Goal: Task Accomplishment & Management: Complete application form

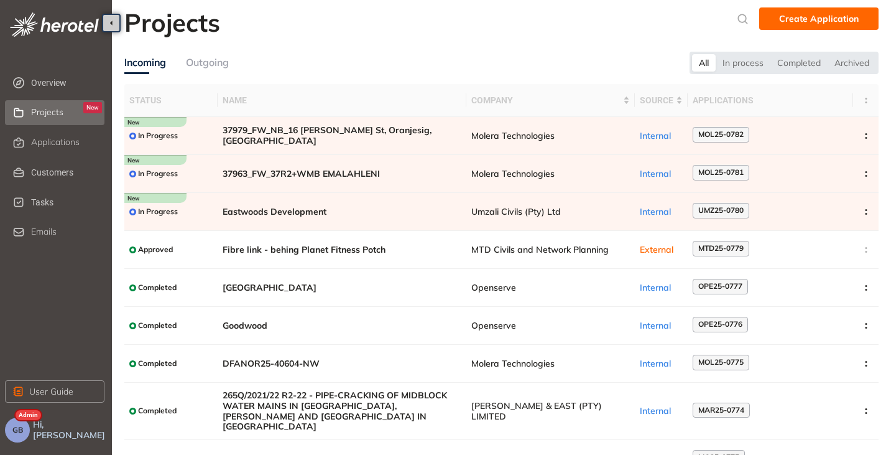
click at [56, 145] on span "Applications" at bounding box center [55, 142] width 49 height 11
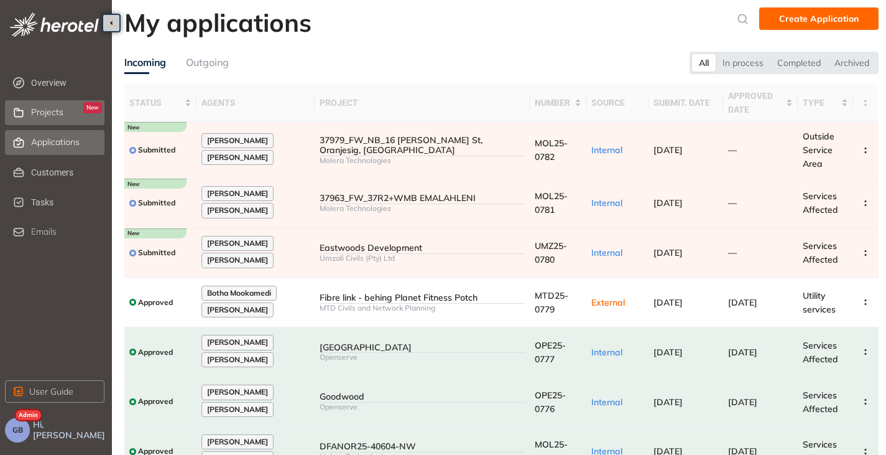
click at [45, 114] on span "Projects" at bounding box center [47, 112] width 32 height 11
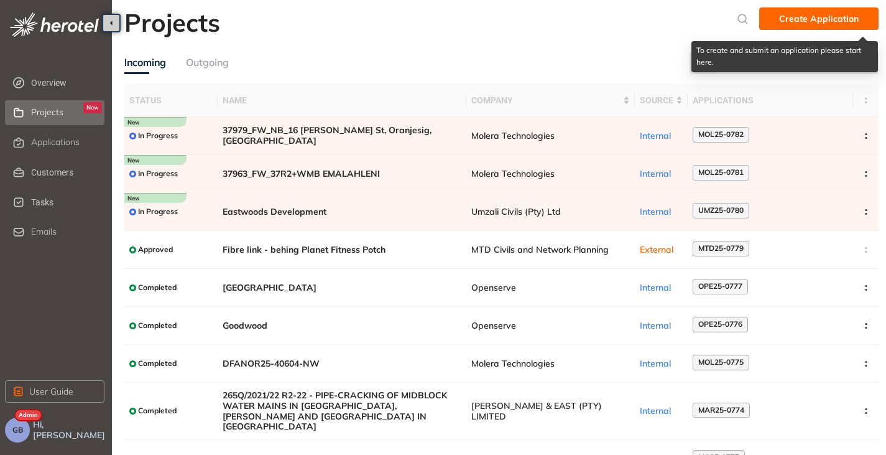
click at [817, 15] on span "Create Application" at bounding box center [819, 19] width 80 height 14
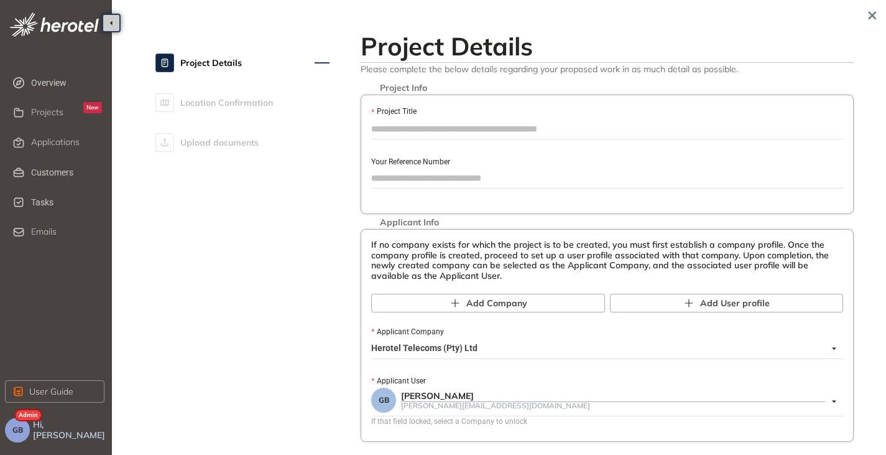
click at [391, 141] on div "Project Info Project Title Your Reference Number" at bounding box center [607, 154] width 493 height 119
click at [391, 136] on input "Project Title" at bounding box center [607, 128] width 472 height 19
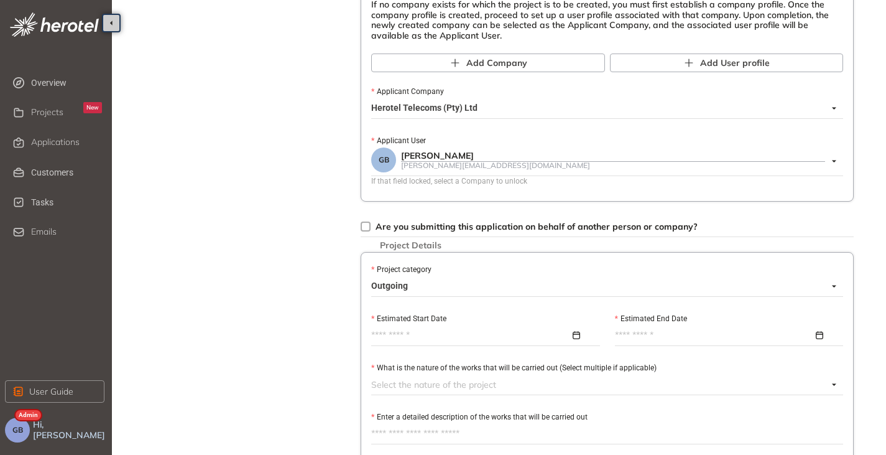
scroll to position [311, 0]
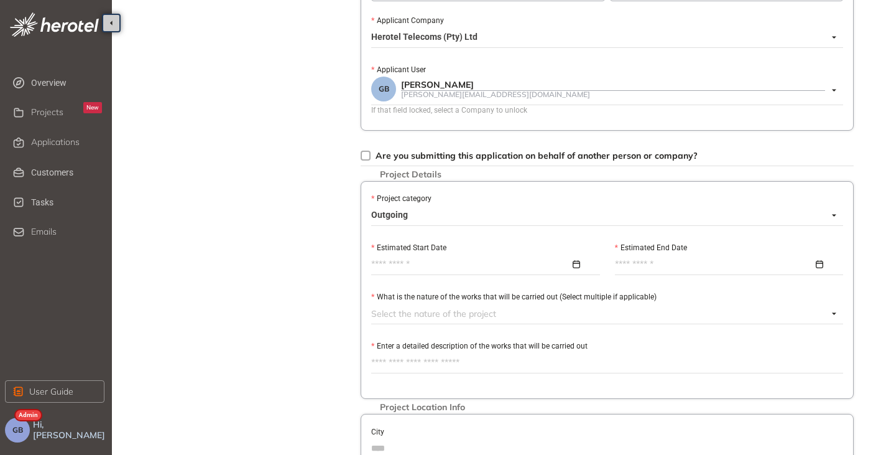
type input "****"
click at [384, 267] on input "Estimated Start Date" at bounding box center [470, 265] width 199 height 14
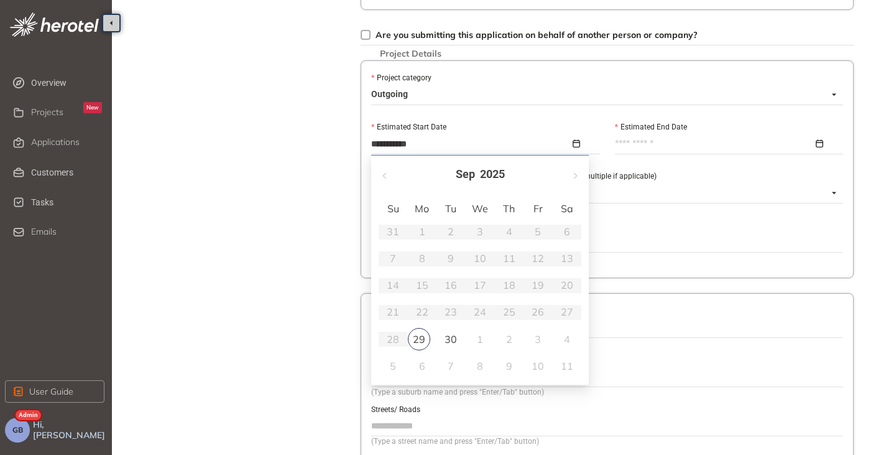
scroll to position [435, 0]
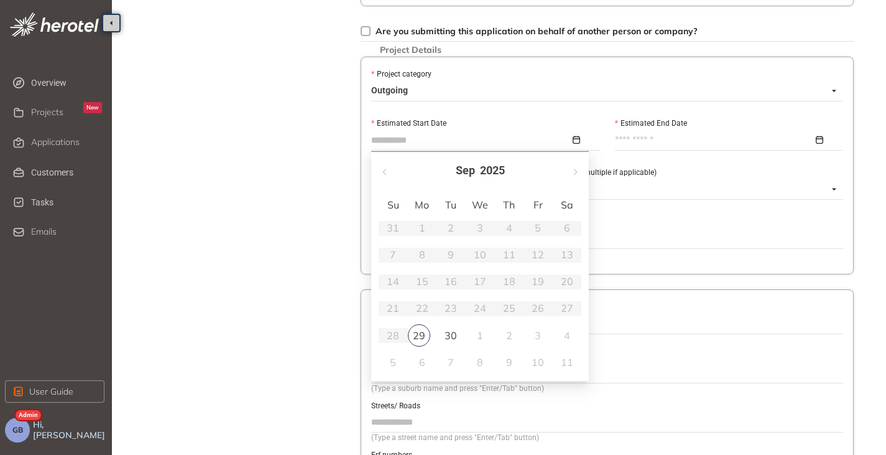
type input "**********"
click at [455, 339] on div "30" at bounding box center [450, 335] width 15 height 15
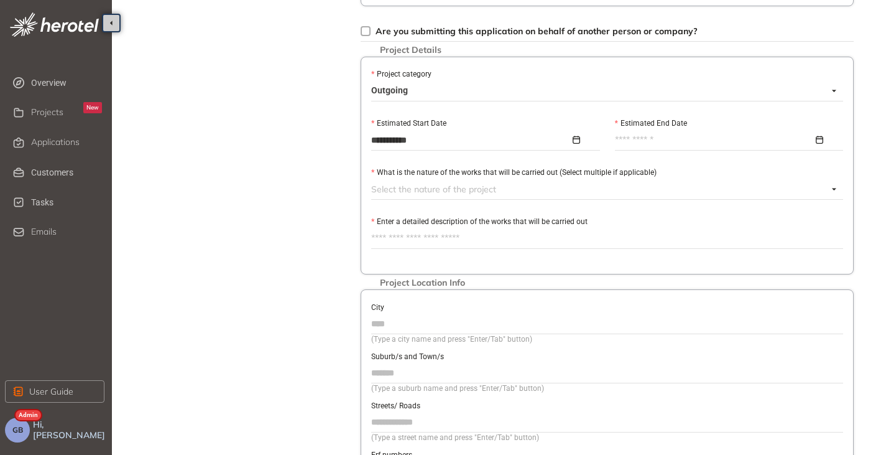
click at [633, 142] on input "Estimated End Date" at bounding box center [714, 140] width 199 height 14
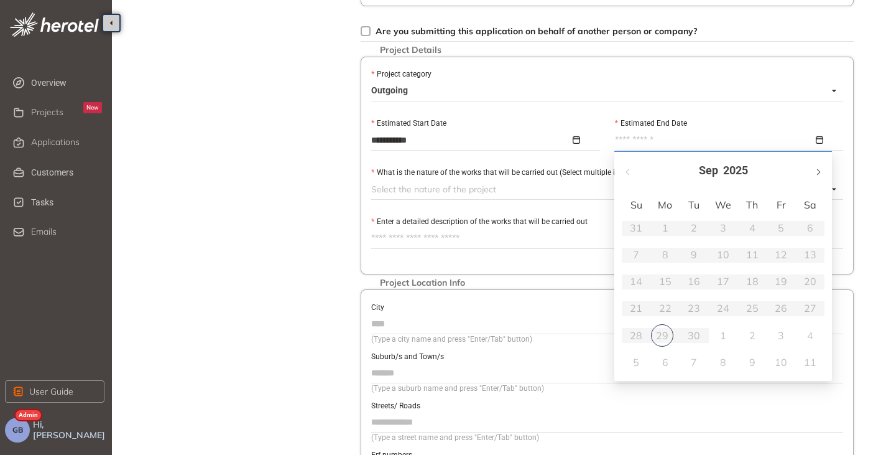
click at [815, 170] on button "button" at bounding box center [818, 171] width 14 height 26
type input "**********"
click at [630, 361] on div "30" at bounding box center [636, 362] width 15 height 15
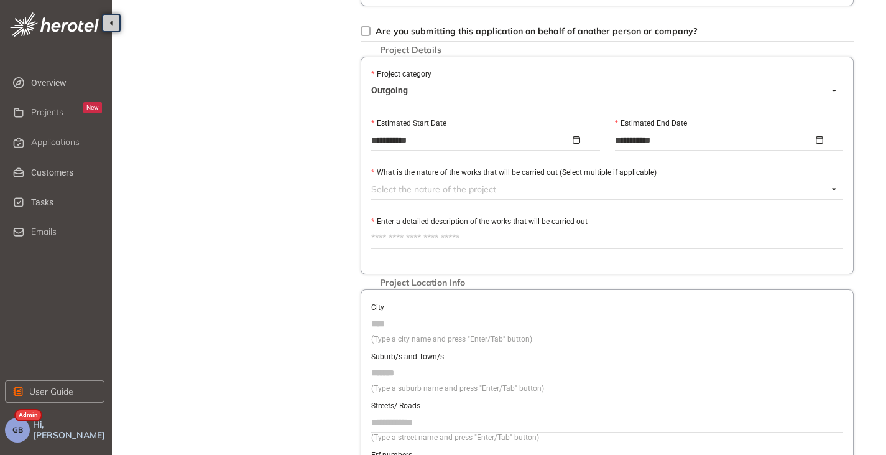
click at [399, 195] on div at bounding box center [599, 189] width 457 height 15
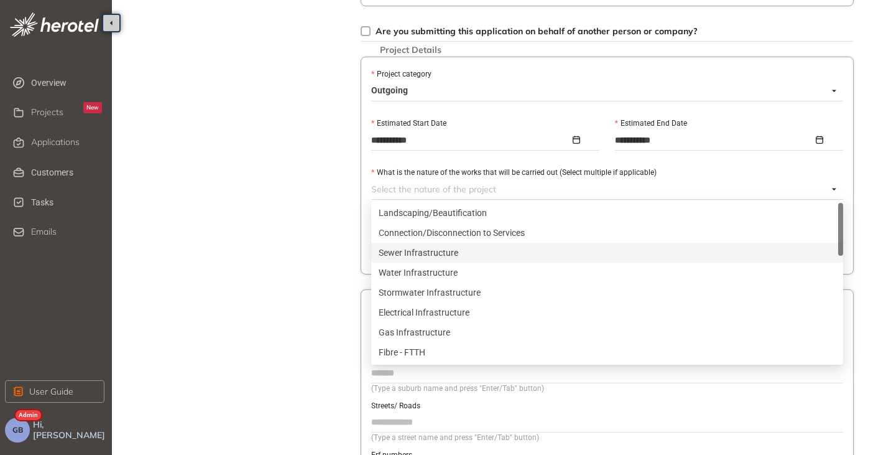
click at [435, 246] on div "Sewer Infrastructure" at bounding box center [607, 253] width 457 height 14
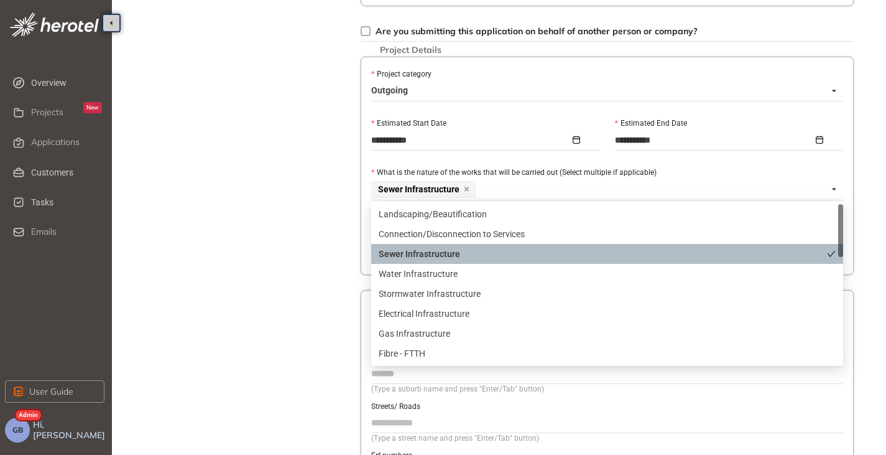
click at [296, 243] on div "Project Details Location Confirmation Upload documents" at bounding box center [242, 77] width 174 height 973
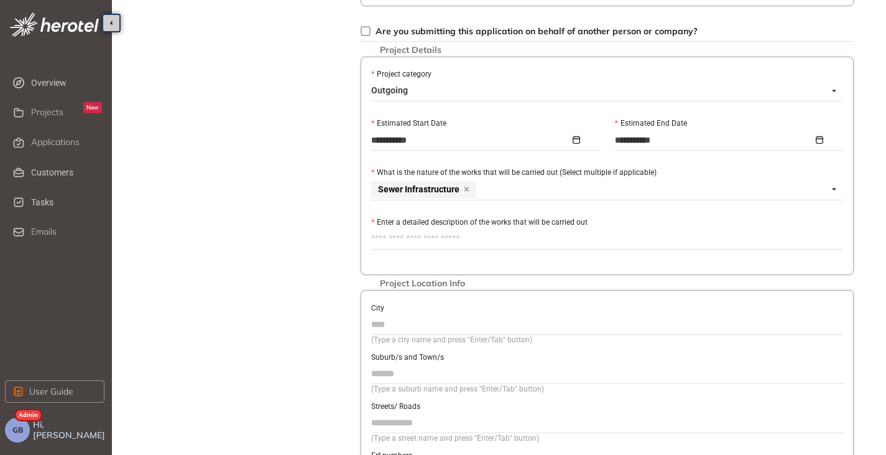
click at [397, 238] on textarea "Enter a detailed description of the works that will be carried out" at bounding box center [607, 239] width 472 height 20
type textarea "*"
type textarea "**"
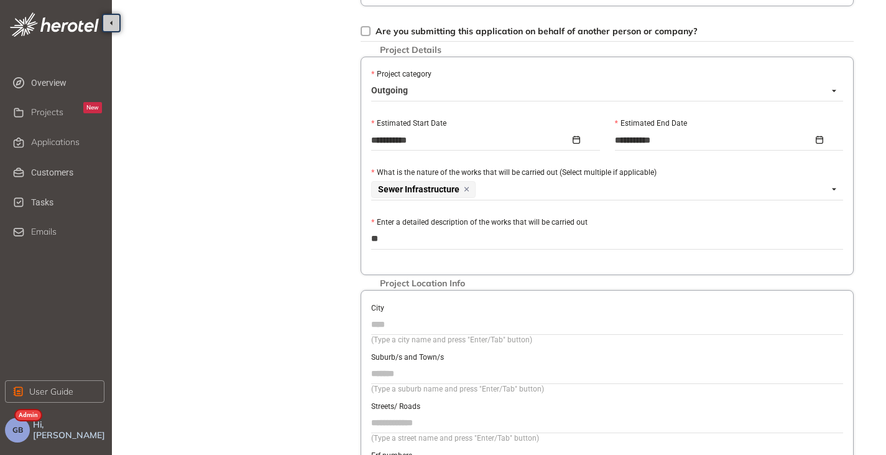
type textarea "***"
type textarea "****"
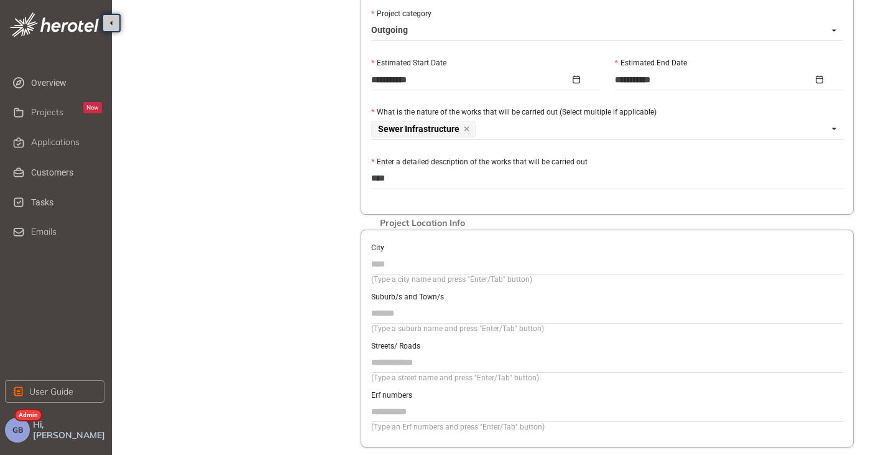
scroll to position [560, 0]
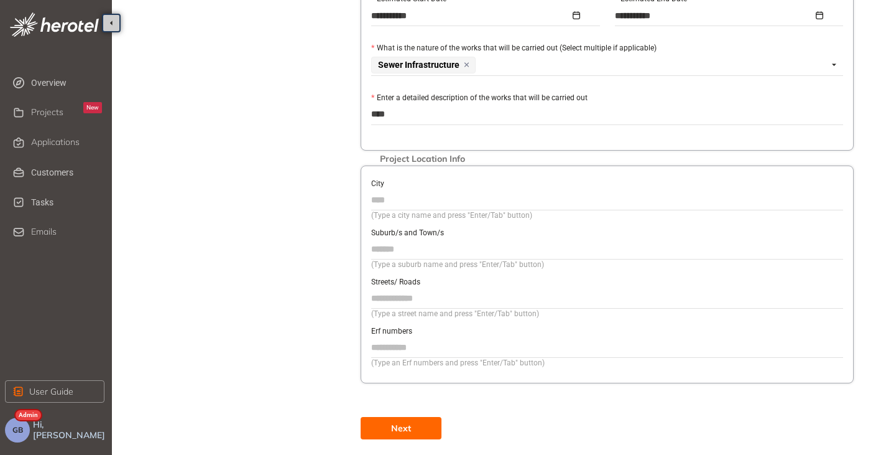
type textarea "****"
click at [394, 429] on span "Next" at bounding box center [401, 428] width 20 height 14
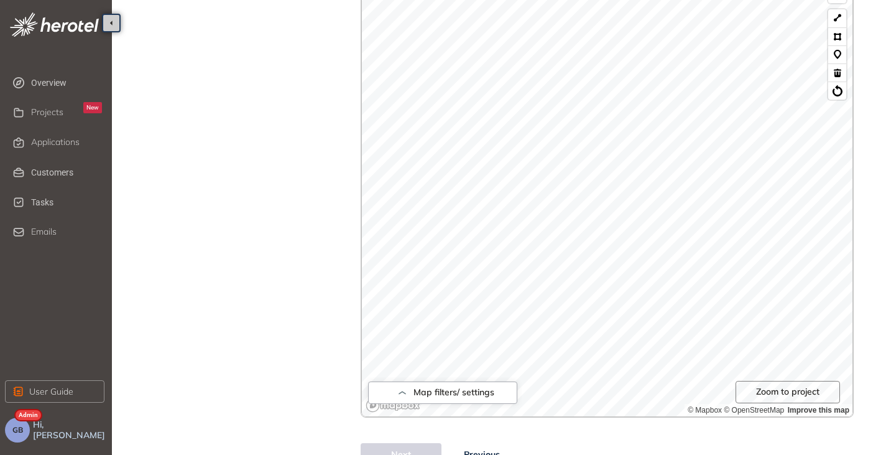
scroll to position [443, 0]
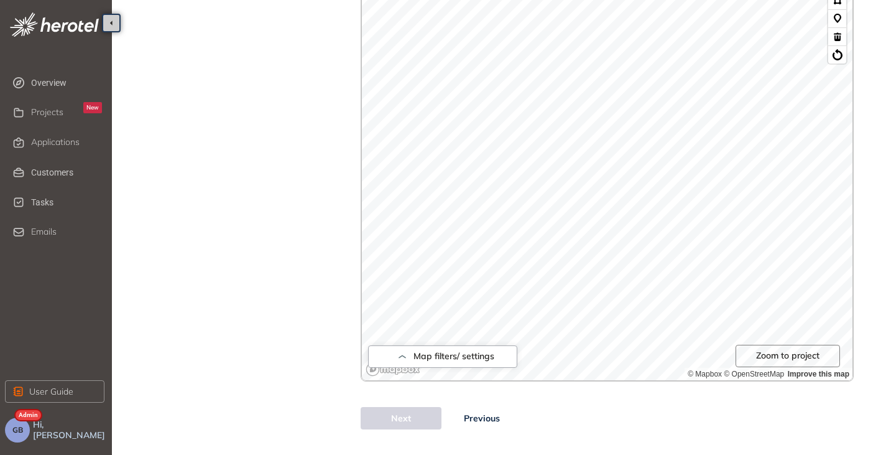
click at [493, 420] on span "Previous" at bounding box center [482, 418] width 36 height 14
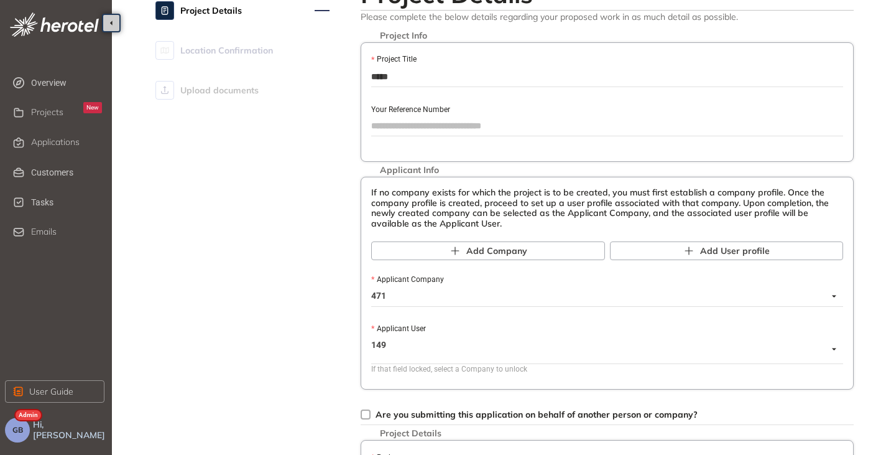
scroll to position [443, 0]
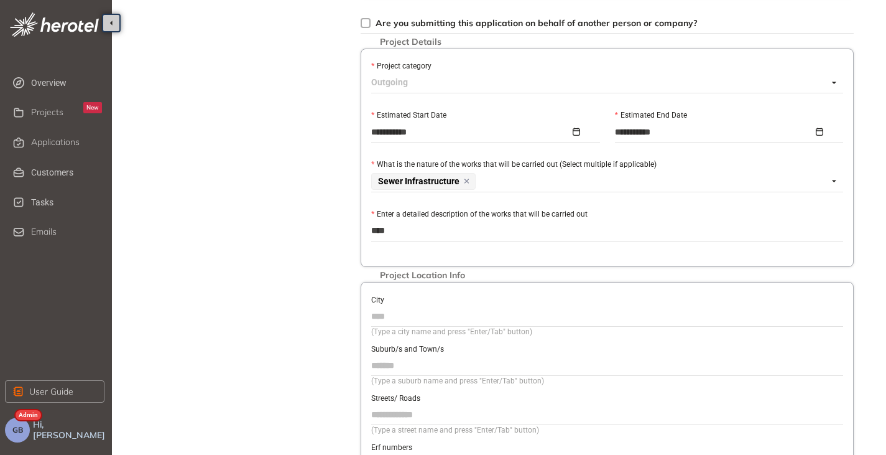
click at [401, 90] on span "Outgoing" at bounding box center [603, 83] width 465 height 20
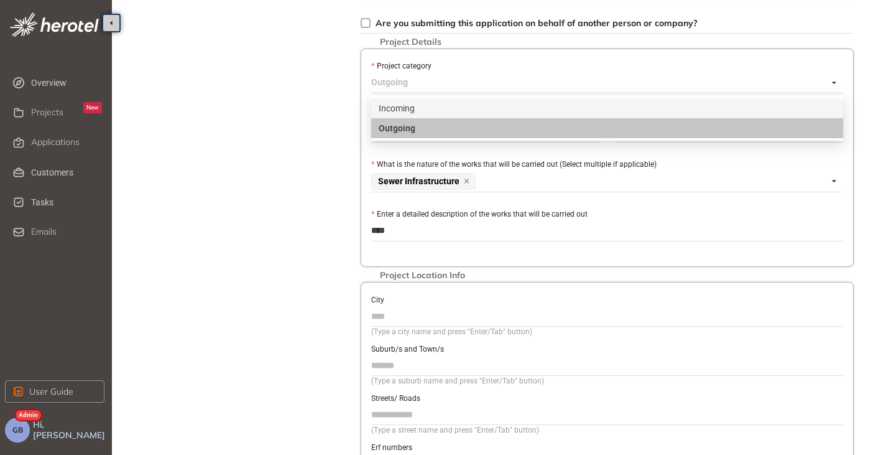
click at [408, 101] on div "Incoming" at bounding box center [607, 108] width 457 height 14
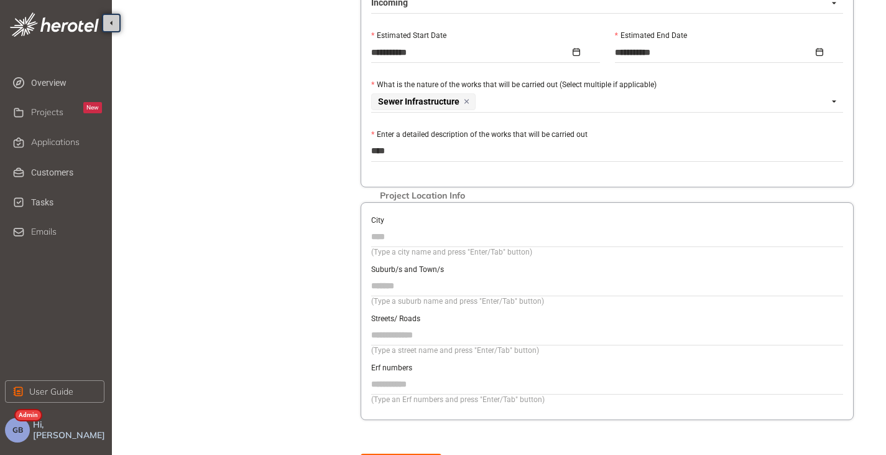
scroll to position [570, 0]
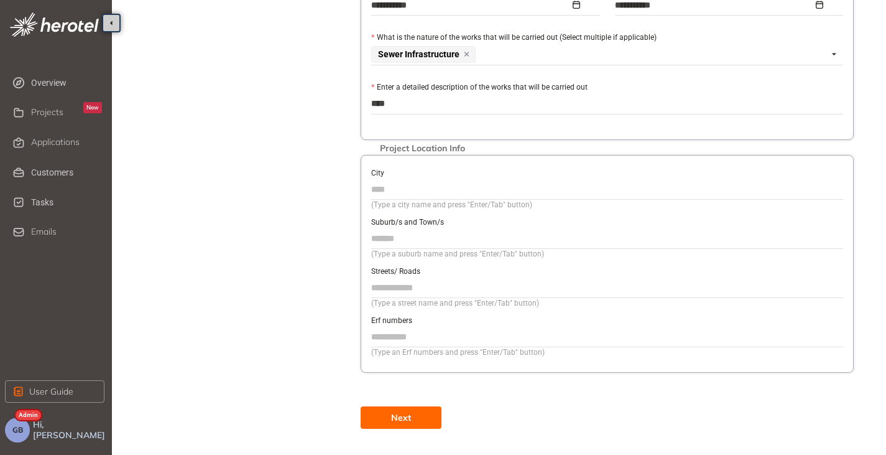
click at [387, 413] on button "Next" at bounding box center [401, 417] width 81 height 22
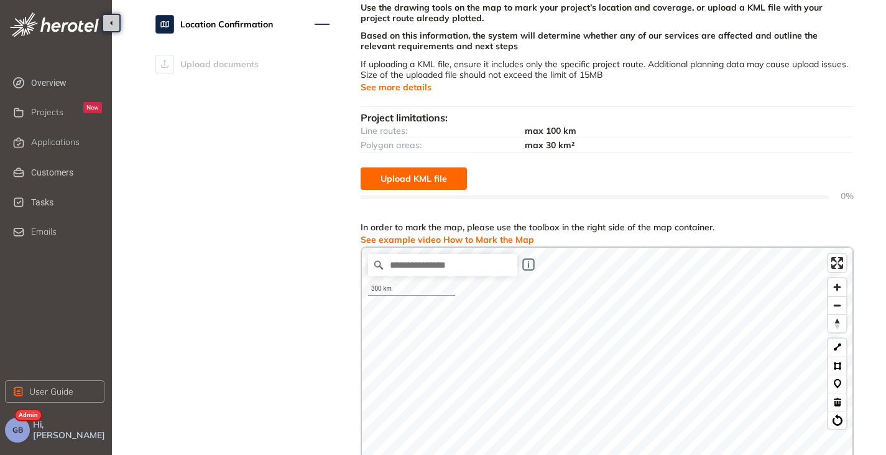
scroll to position [70, 0]
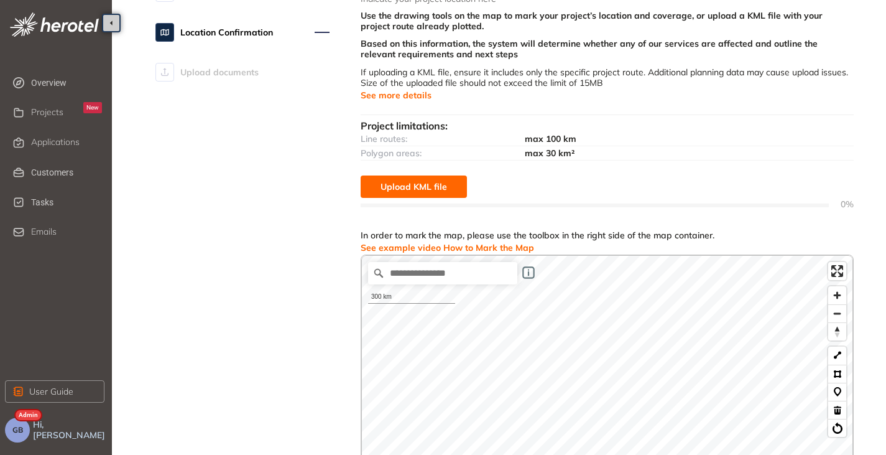
click at [408, 188] on span "Upload KML file" at bounding box center [414, 187] width 67 height 14
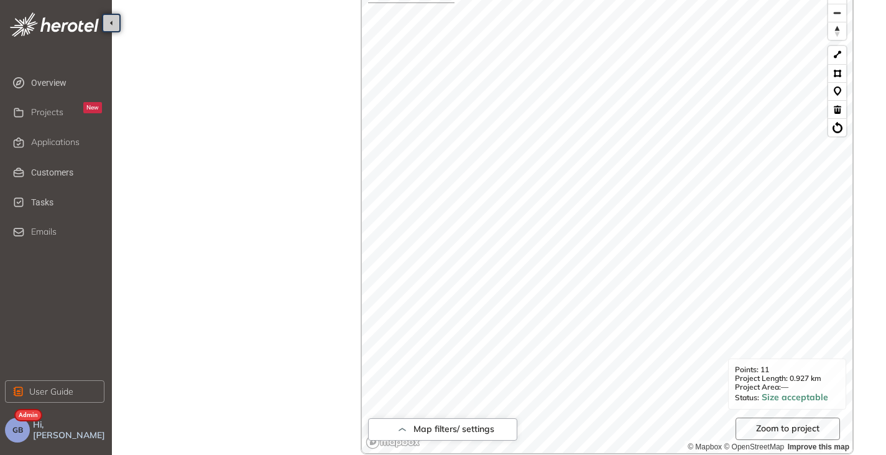
scroll to position [518, 0]
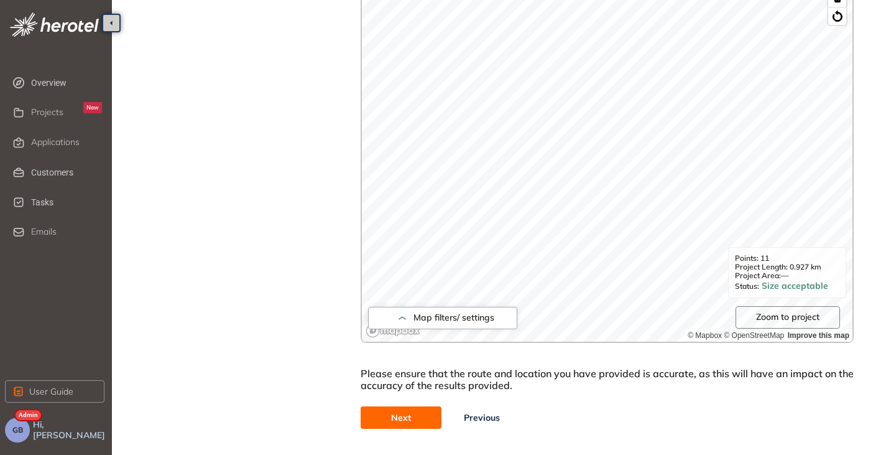
click at [388, 419] on button "Next" at bounding box center [401, 417] width 81 height 22
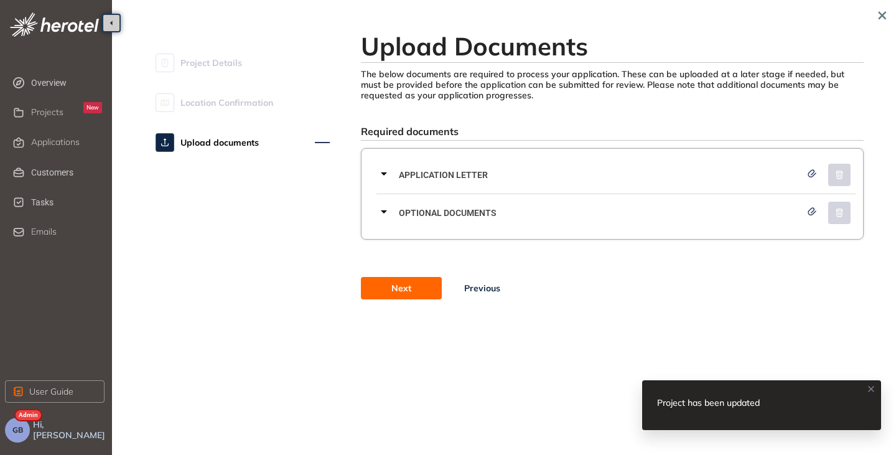
click at [400, 285] on span "Next" at bounding box center [401, 288] width 20 height 14
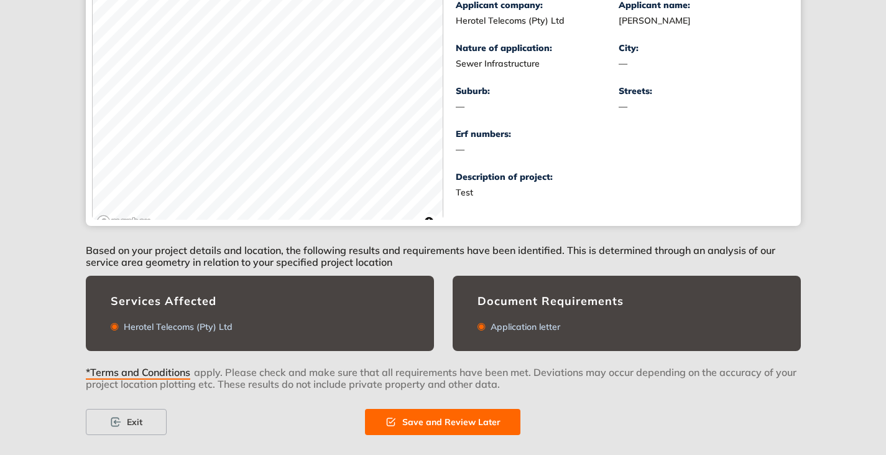
scroll to position [249, 0]
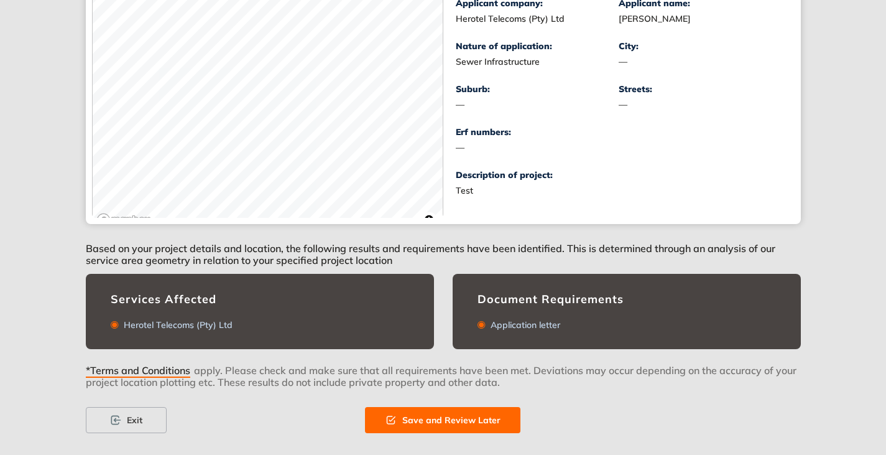
click at [457, 419] on span "Save and Review Later" at bounding box center [451, 420] width 98 height 14
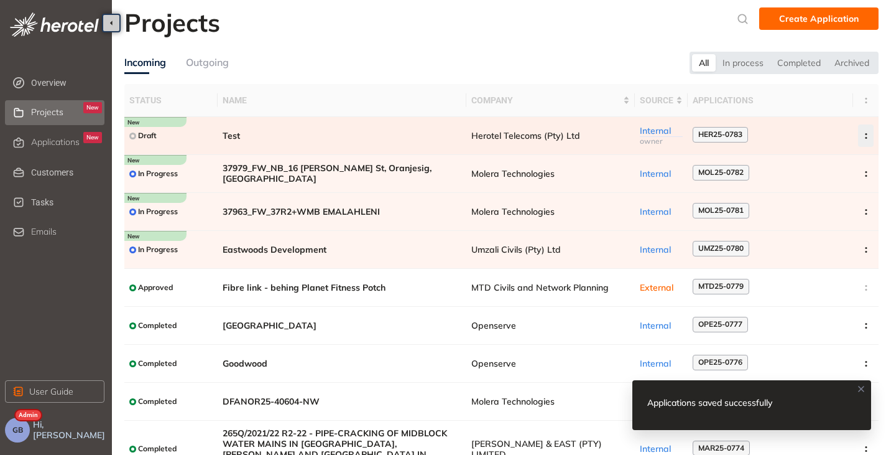
click at [861, 132] on button "button" at bounding box center [866, 135] width 16 height 22
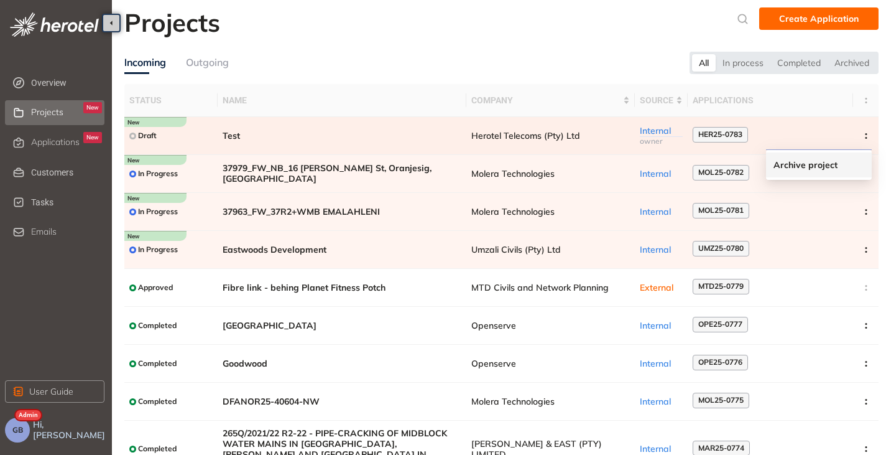
click at [815, 161] on span "Archive project" at bounding box center [806, 165] width 64 height 11
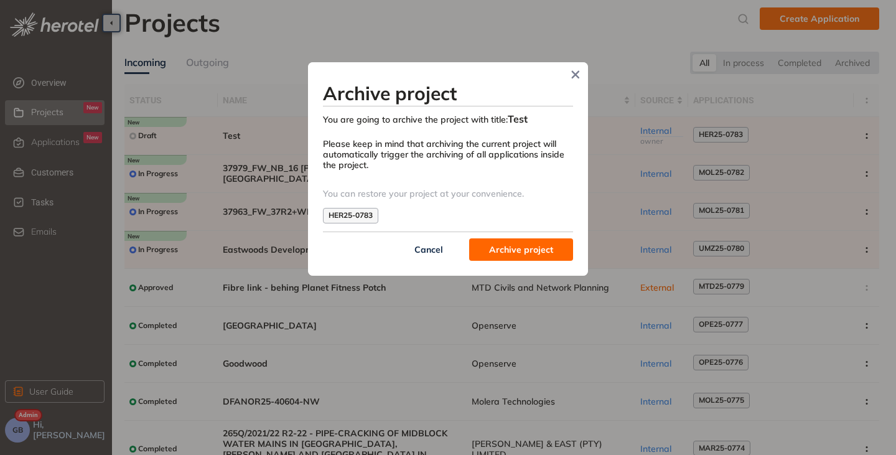
click at [501, 243] on span "Archive project" at bounding box center [521, 250] width 64 height 14
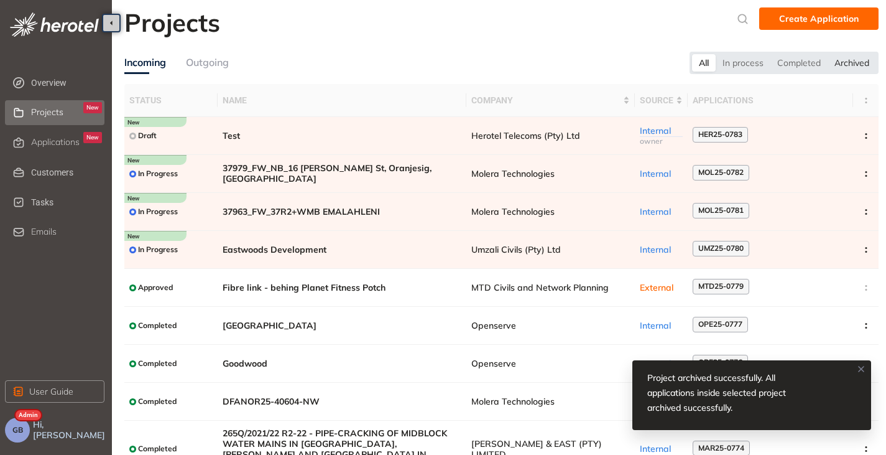
click at [847, 67] on div "Archived" at bounding box center [852, 62] width 49 height 17
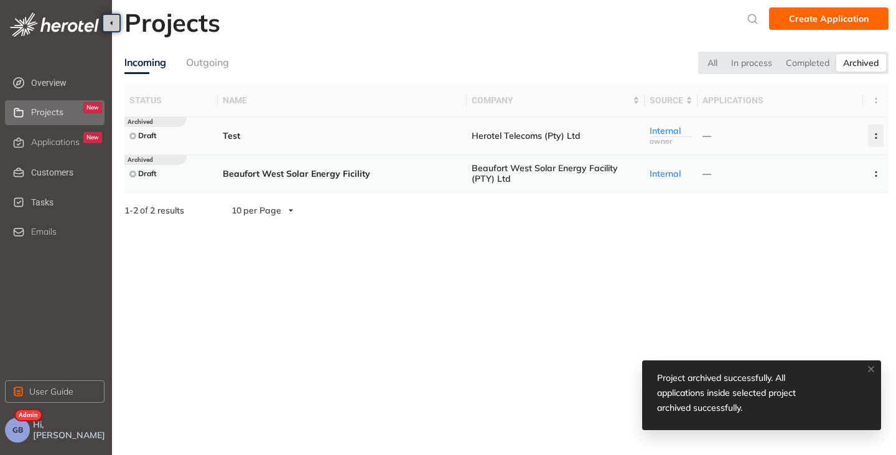
click at [875, 132] on button "button" at bounding box center [876, 135] width 16 height 22
click at [815, 186] on span "Delete project" at bounding box center [814, 190] width 59 height 11
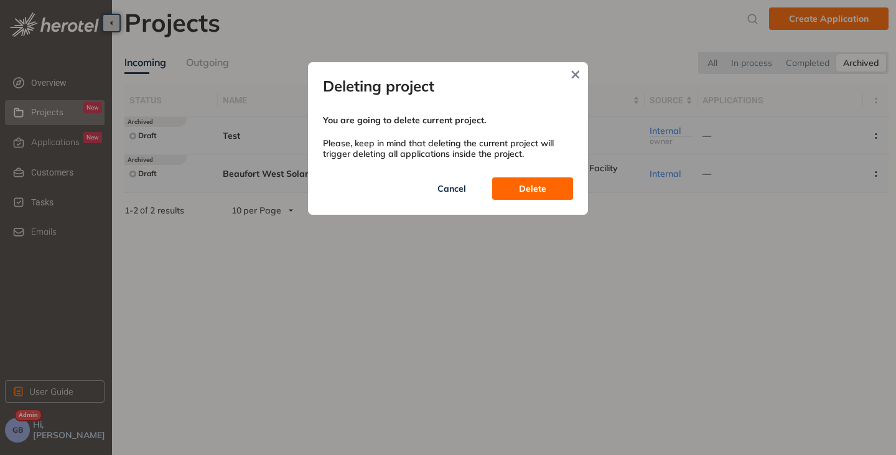
click at [551, 188] on button "Delete" at bounding box center [532, 188] width 81 height 22
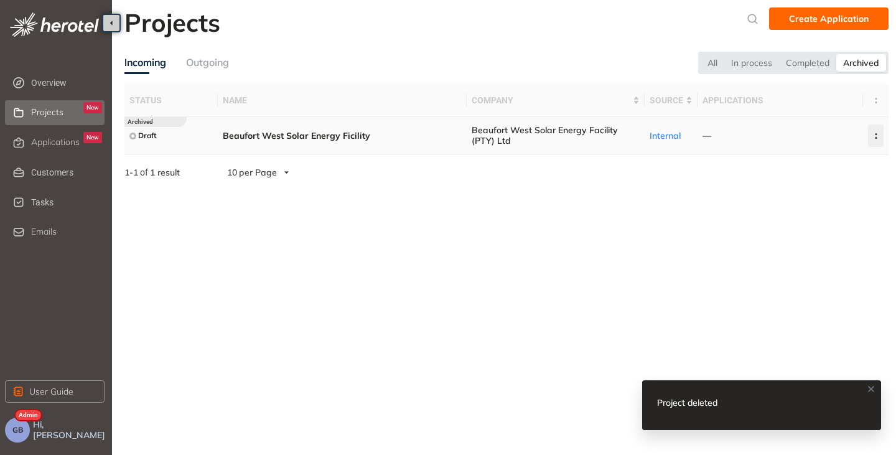
click at [871, 134] on icon "button" at bounding box center [876, 136] width 12 height 6
click at [793, 187] on span "Delete project" at bounding box center [814, 190] width 59 height 11
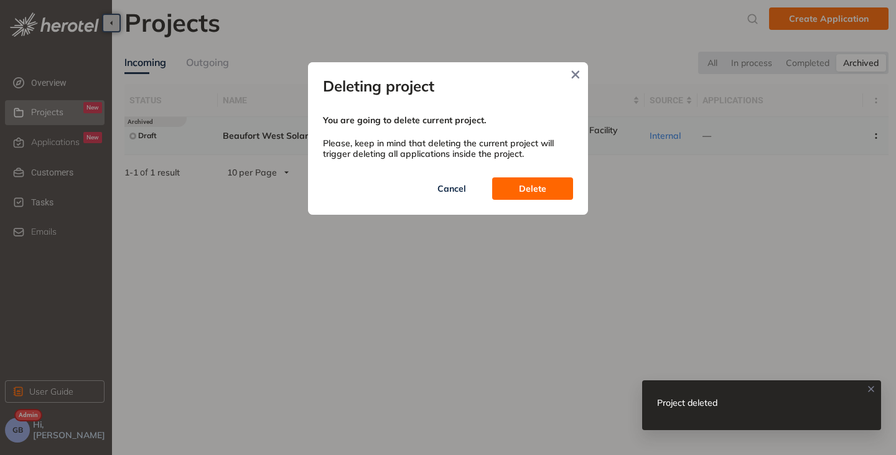
click at [549, 192] on button "Delete" at bounding box center [532, 188] width 81 height 22
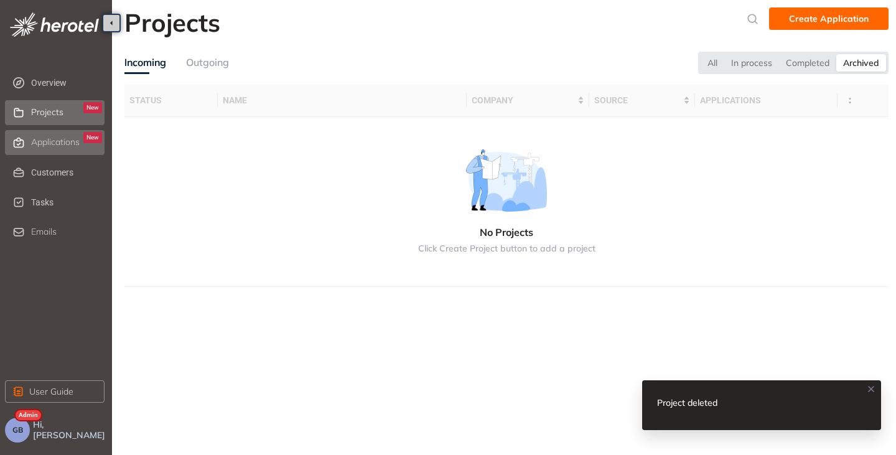
click at [30, 144] on li "Applications New" at bounding box center [55, 142] width 100 height 25
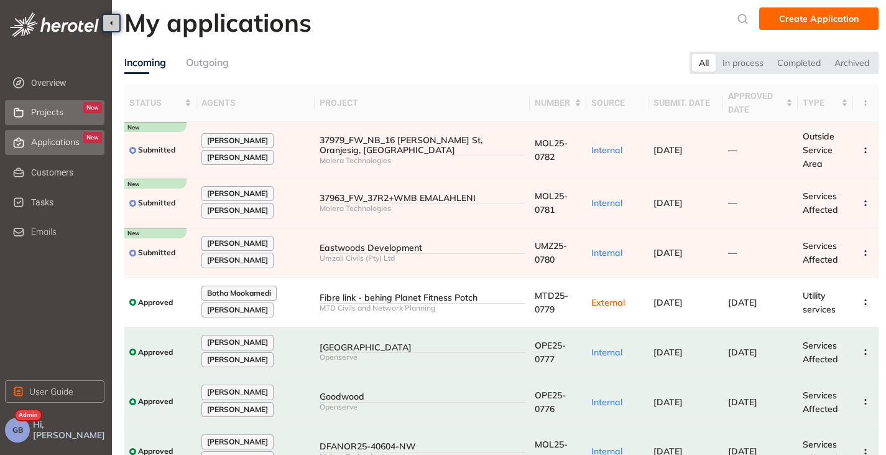
click at [37, 113] on span "Projects" at bounding box center [47, 112] width 32 height 11
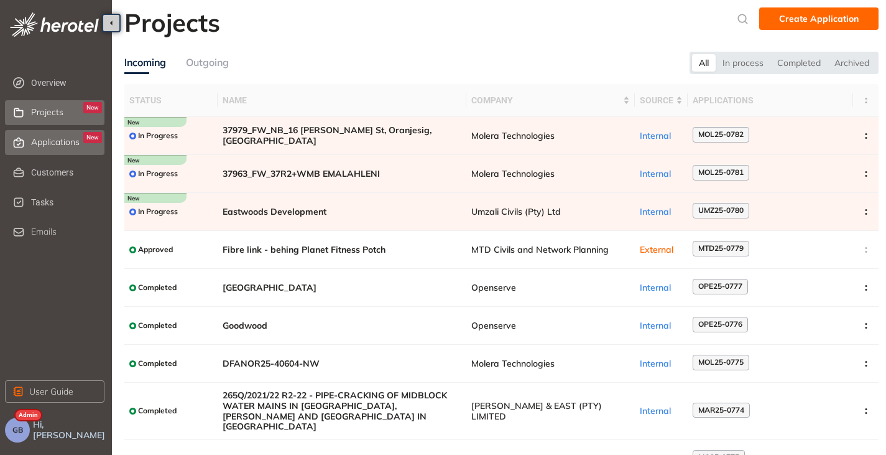
click at [53, 146] on span "Applications" at bounding box center [55, 142] width 49 height 11
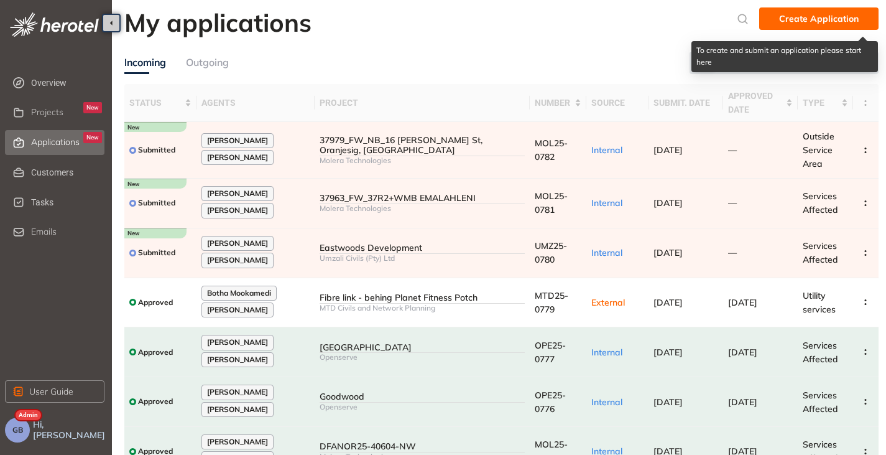
click at [781, 17] on button "Create Application" at bounding box center [818, 18] width 119 height 22
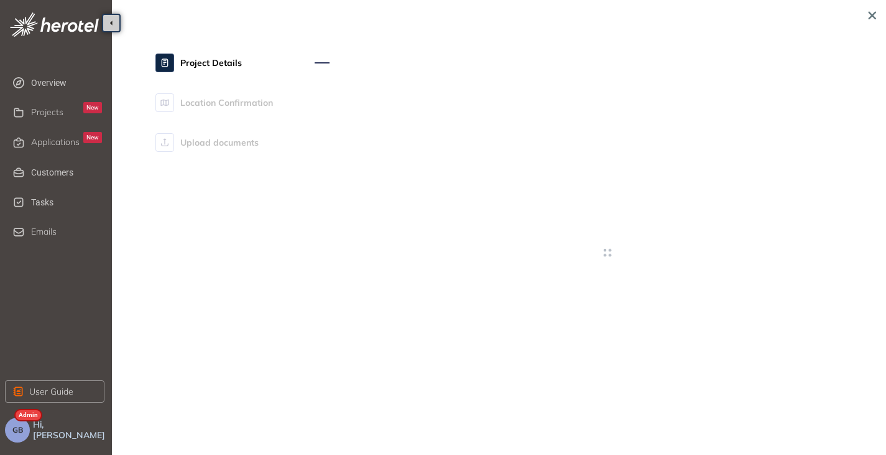
type textarea "**********"
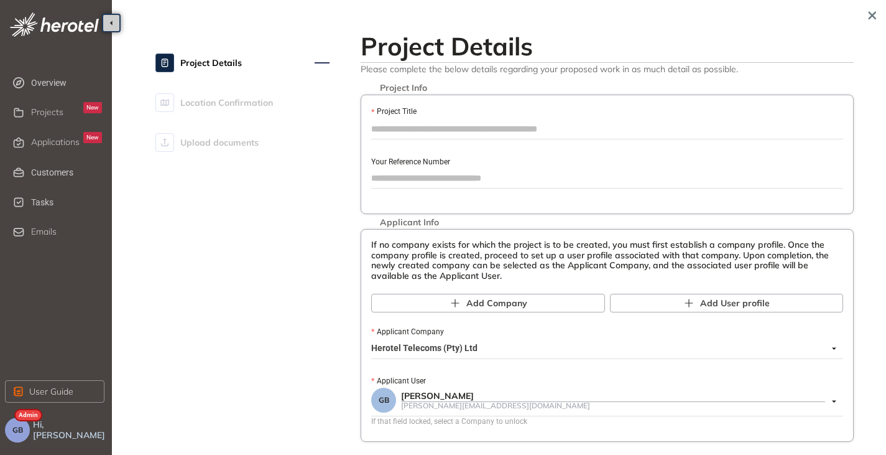
click at [432, 131] on input "Project Title" at bounding box center [607, 128] width 472 height 19
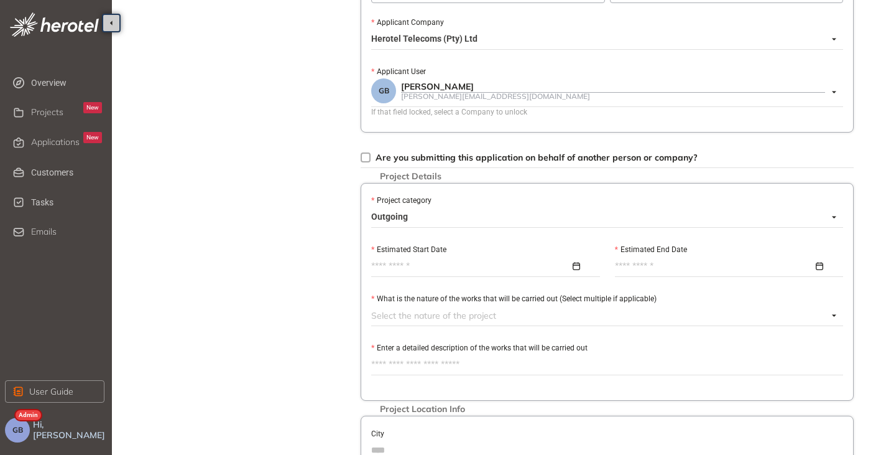
scroll to position [311, 0]
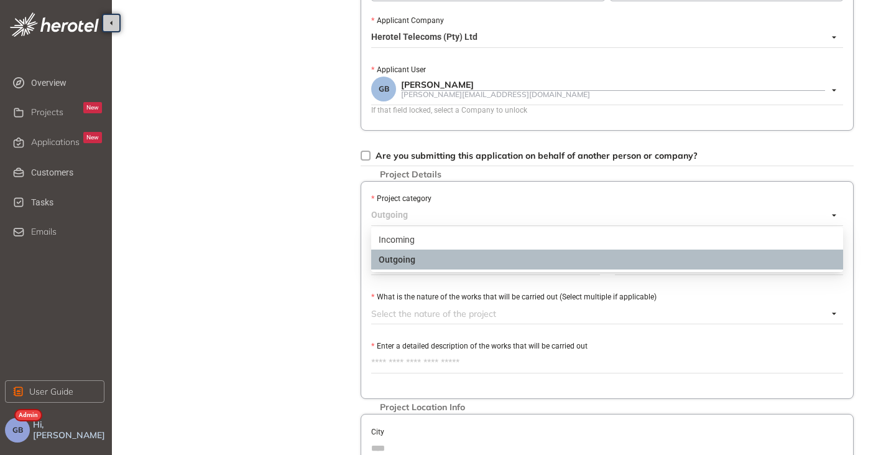
click at [399, 216] on span "Outgoing" at bounding box center [603, 215] width 465 height 20
type input "****"
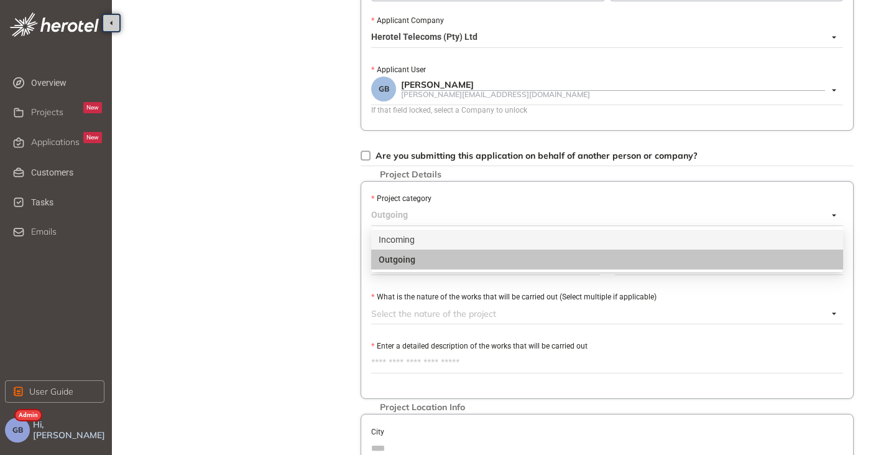
click at [421, 243] on div "Incoming" at bounding box center [607, 240] width 457 height 14
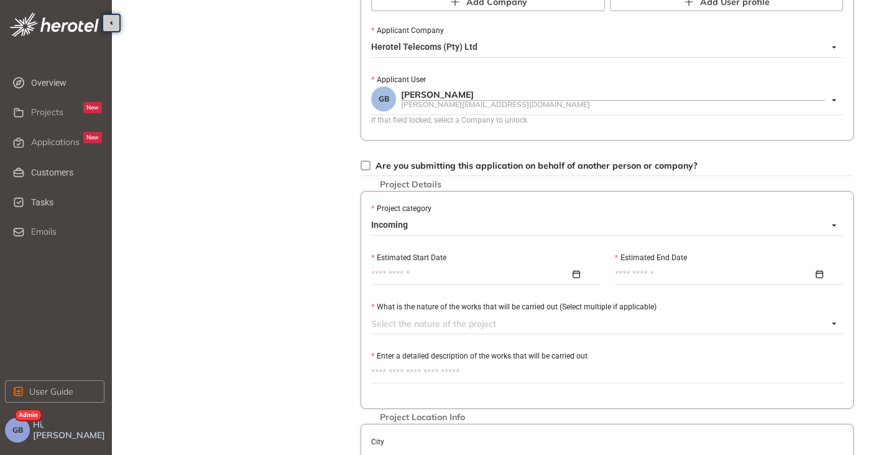
scroll to position [373, 0]
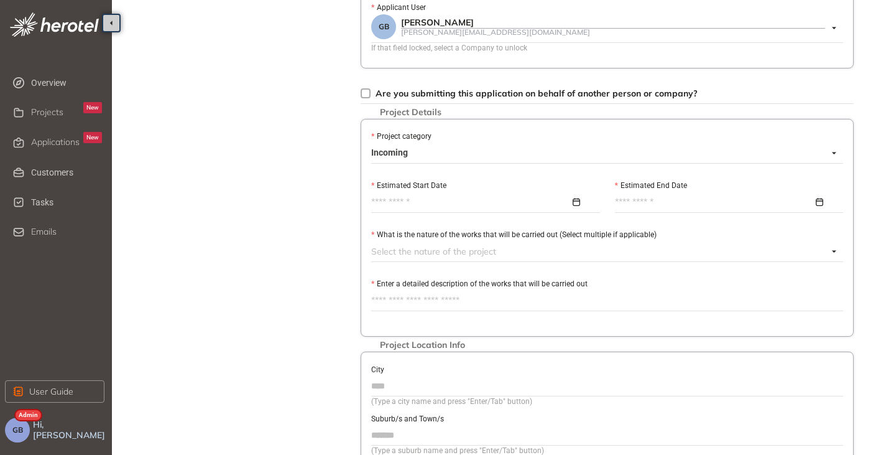
click at [403, 195] on input "Estimated Start Date" at bounding box center [470, 202] width 199 height 14
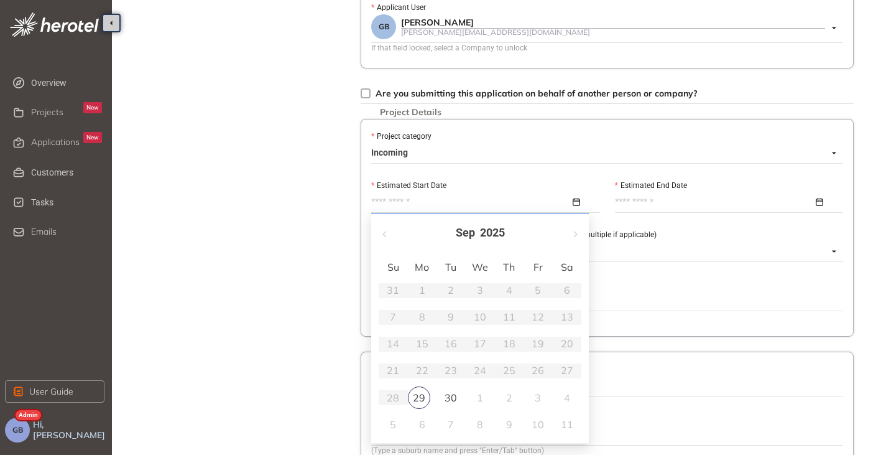
type input "**********"
click at [425, 401] on div "29" at bounding box center [419, 397] width 22 height 22
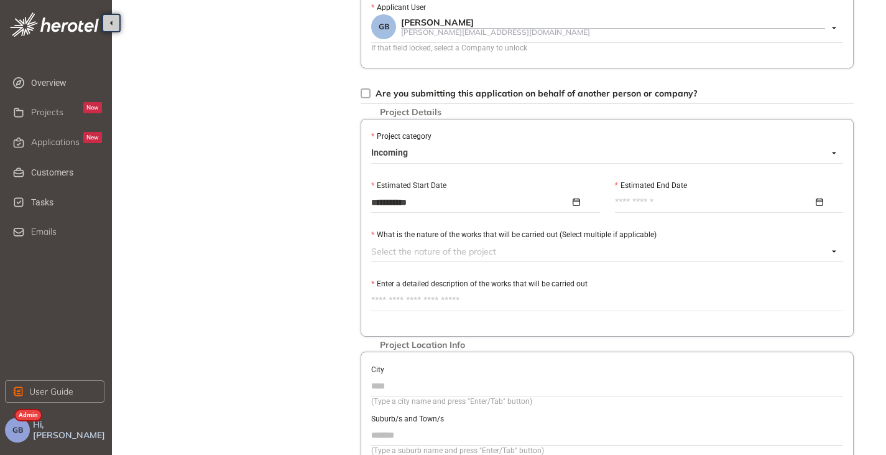
click at [661, 198] on input "Estimated End Date" at bounding box center [714, 202] width 199 height 14
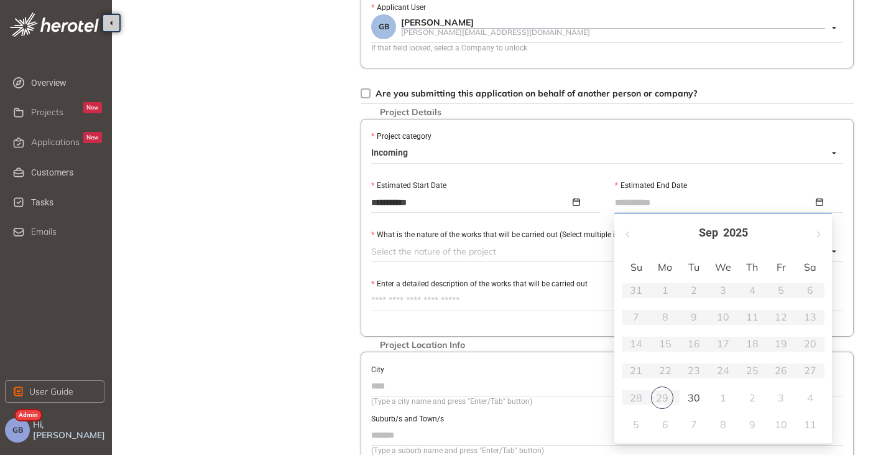
type input "**********"
click at [729, 396] on div "1" at bounding box center [723, 397] width 15 height 15
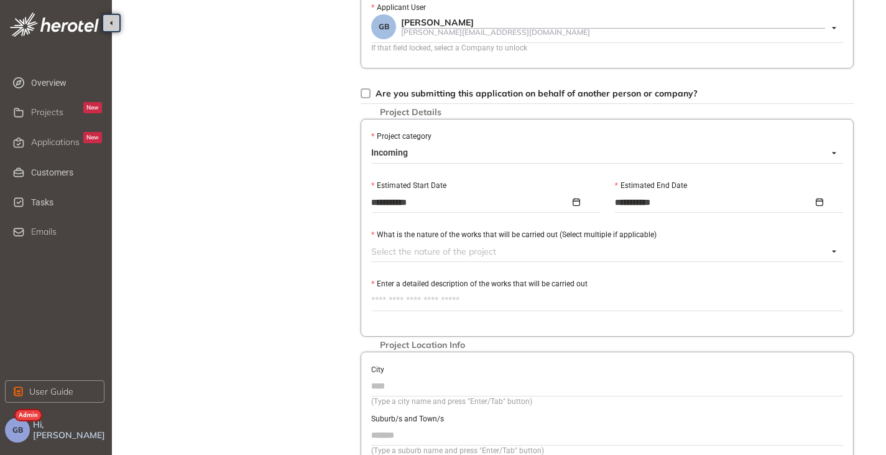
click at [442, 254] on div at bounding box center [599, 251] width 457 height 15
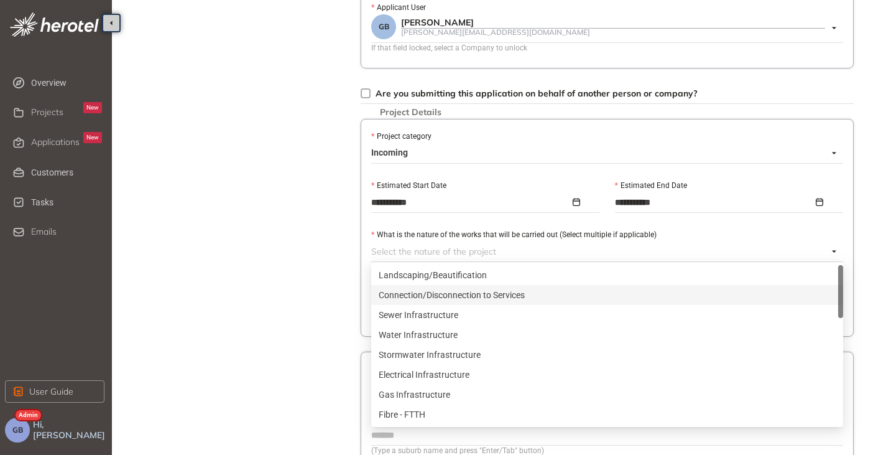
click at [446, 297] on div "Connection/Disconnection to Services" at bounding box center [607, 295] width 457 height 14
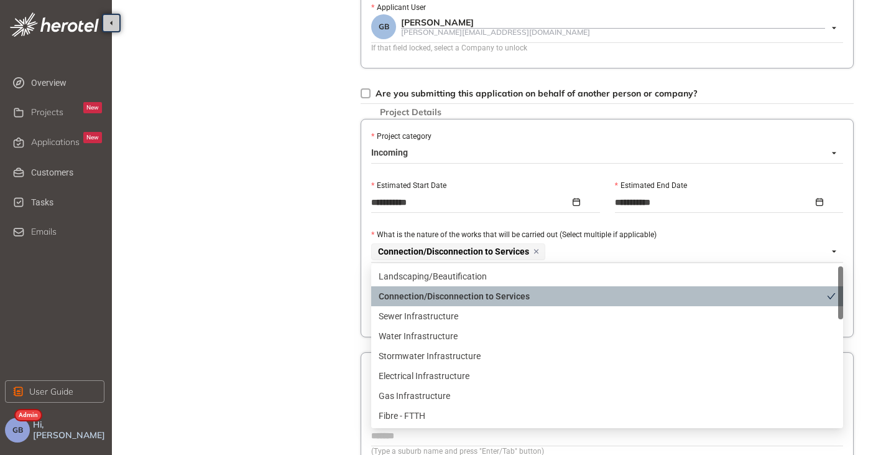
click at [325, 288] on div "Project Details Location Confirmation Upload documents" at bounding box center [242, 139] width 174 height 973
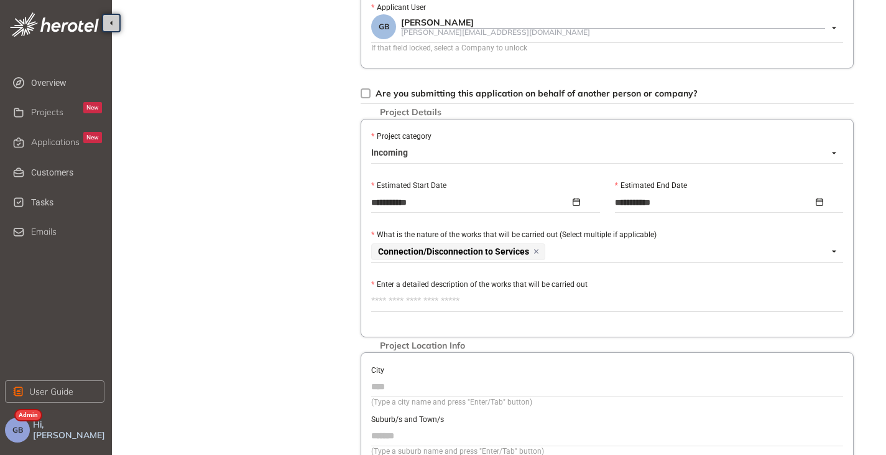
click at [401, 304] on textarea "Enter a detailed description of the works that will be carried out" at bounding box center [607, 301] width 472 height 20
type textarea "*"
type textarea "**"
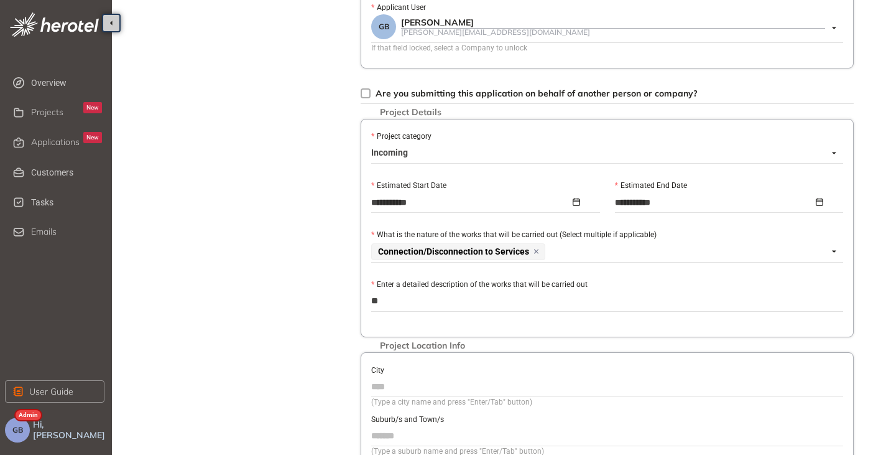
type textarea "***"
type textarea "****"
type textarea "*****"
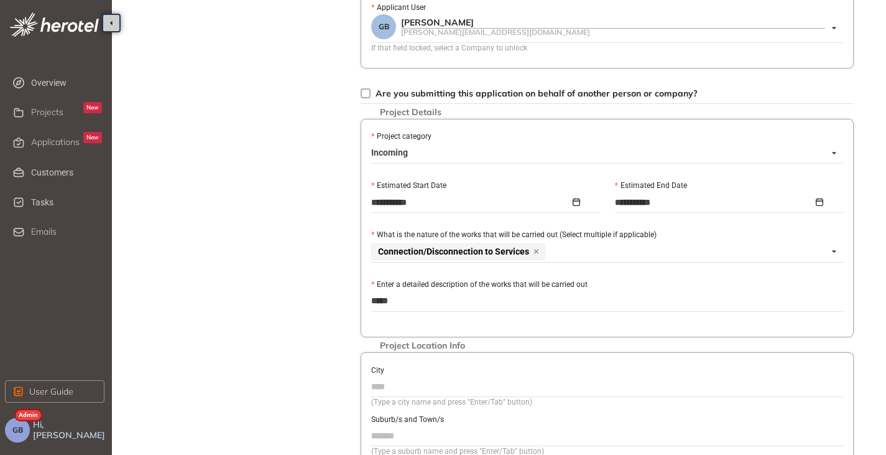
scroll to position [560, 0]
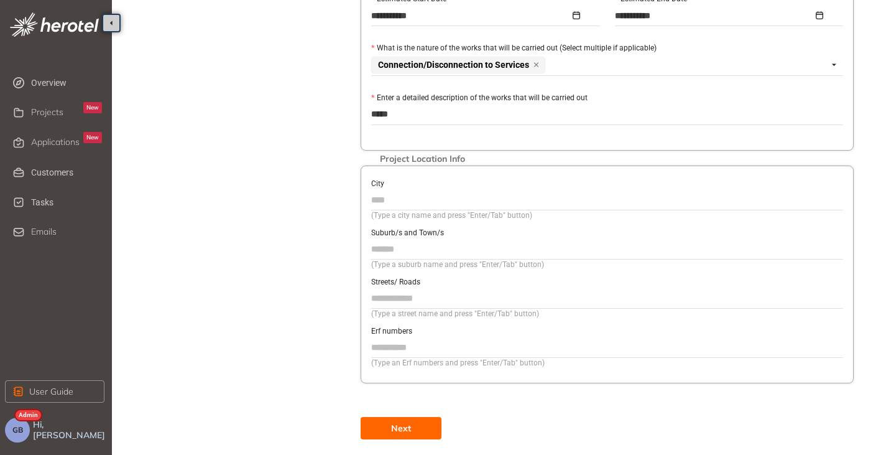
type textarea "*****"
click at [394, 419] on button "Next" at bounding box center [401, 428] width 81 height 22
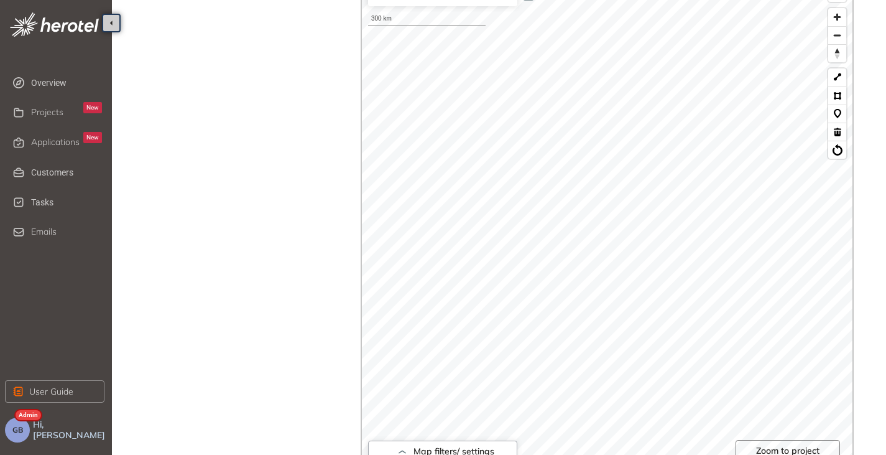
scroll to position [195, 0]
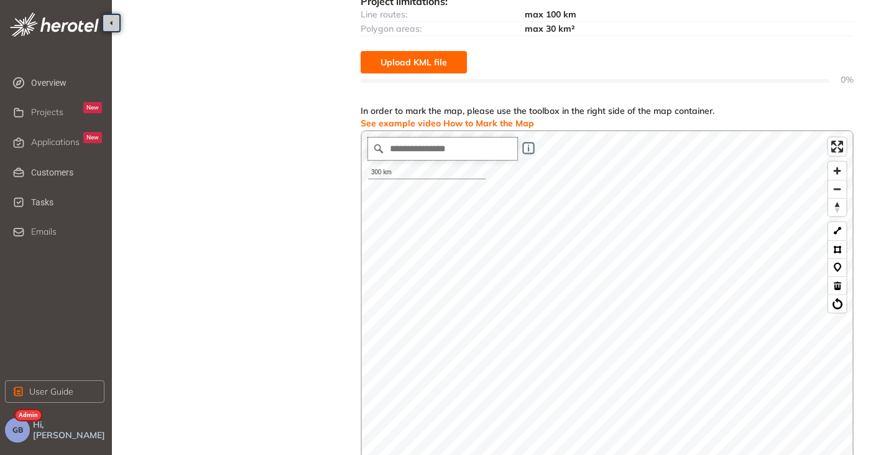
click at [392, 142] on input "Search place..." at bounding box center [442, 148] width 149 height 22
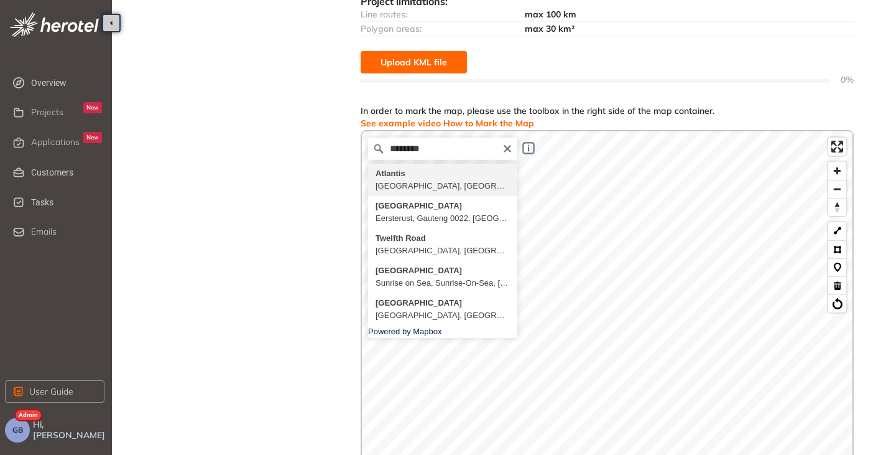
type input "**********"
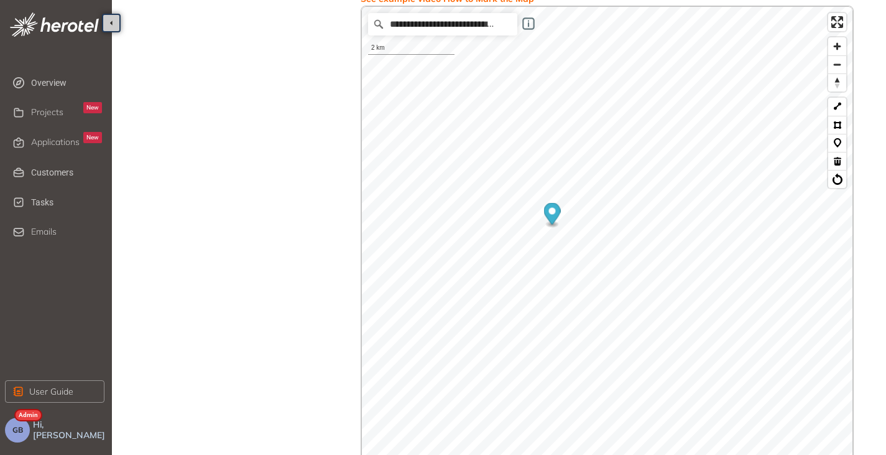
scroll to position [310, 0]
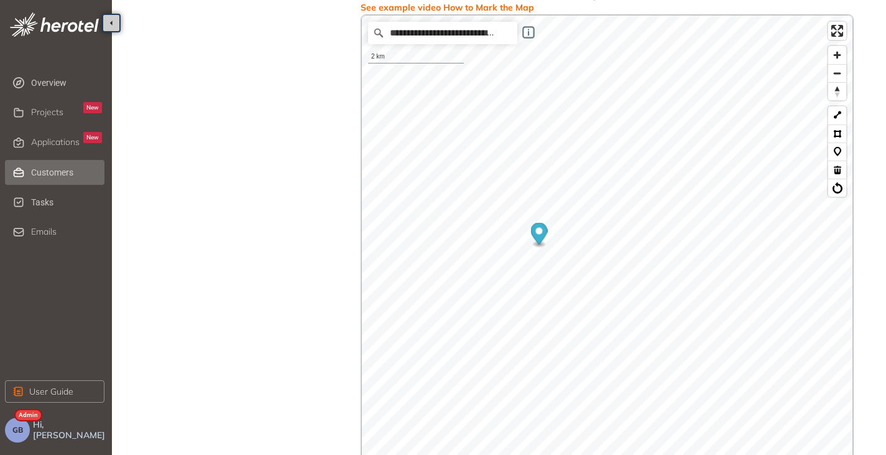
click at [53, 175] on span "Customers" at bounding box center [66, 172] width 71 height 25
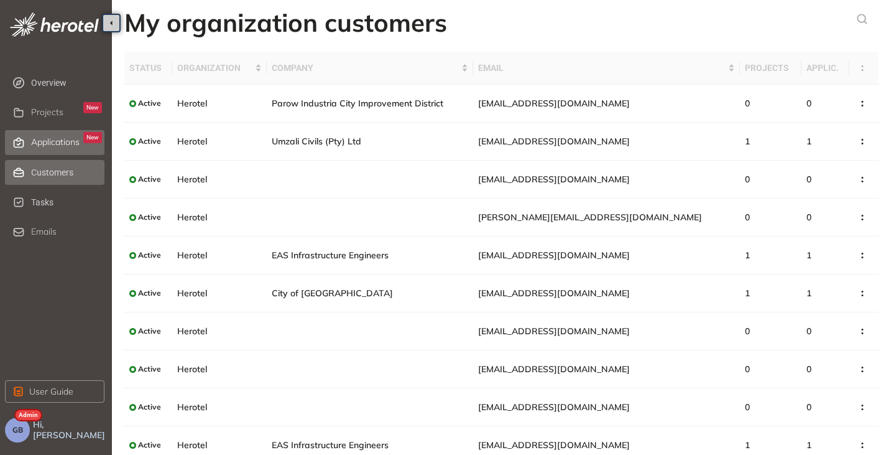
click at [51, 140] on span "Applications" at bounding box center [55, 142] width 49 height 11
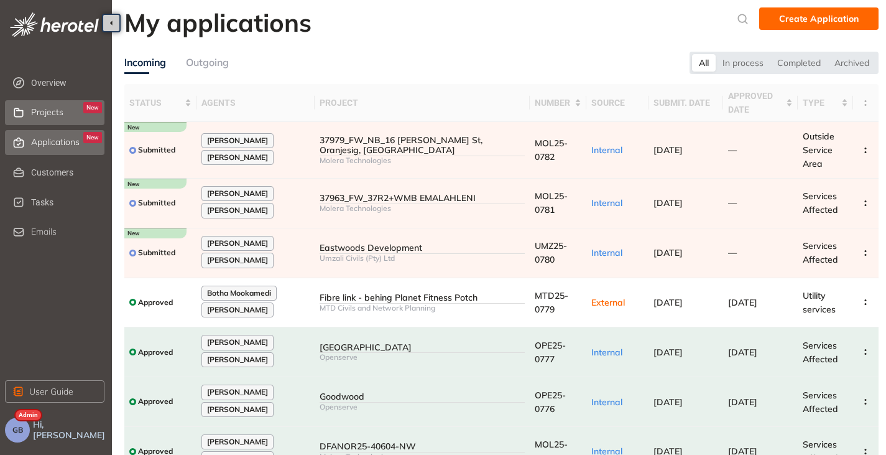
click at [48, 113] on span "Projects" at bounding box center [47, 112] width 32 height 11
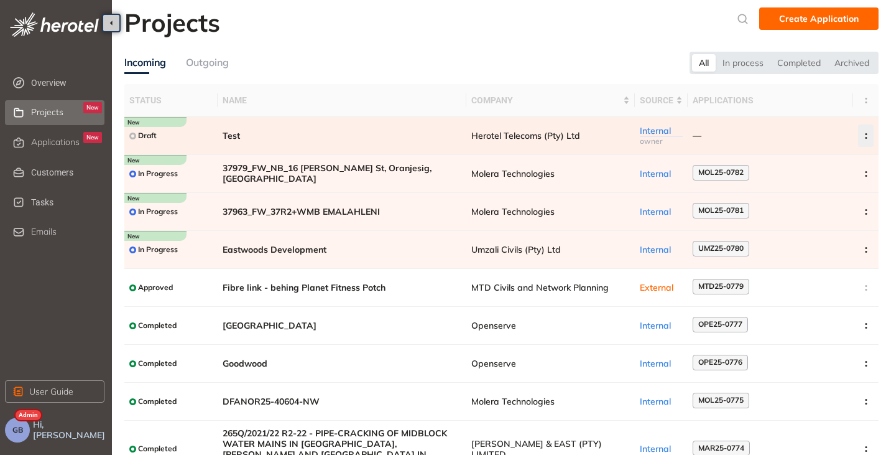
click at [860, 134] on icon "button" at bounding box center [866, 136] width 12 height 6
click at [808, 166] on span "Archive project" at bounding box center [806, 165] width 64 height 11
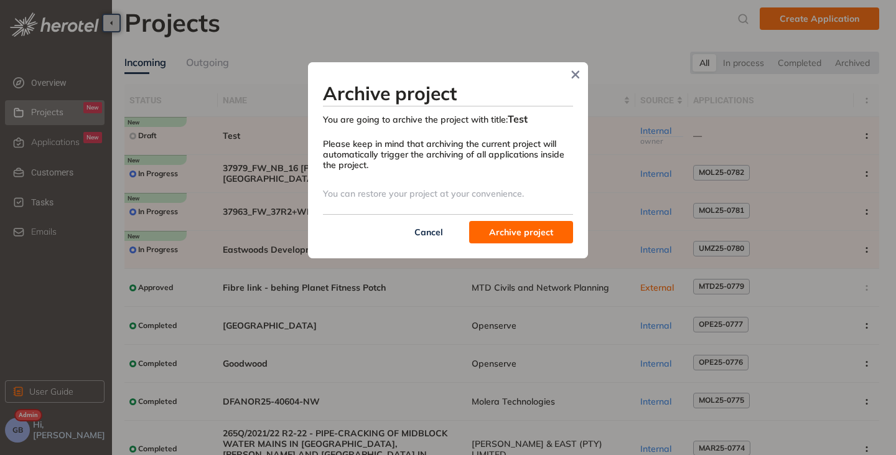
click at [496, 233] on span "Archive project" at bounding box center [521, 232] width 64 height 14
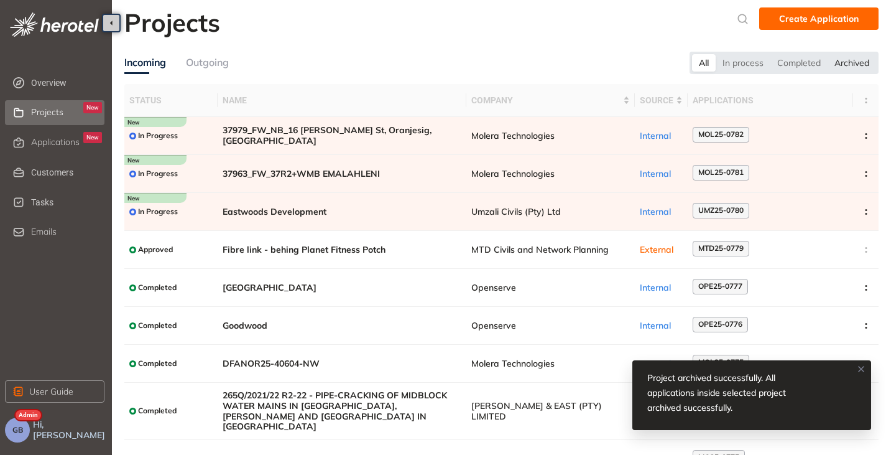
click at [845, 61] on div "Archived" at bounding box center [852, 62] width 49 height 17
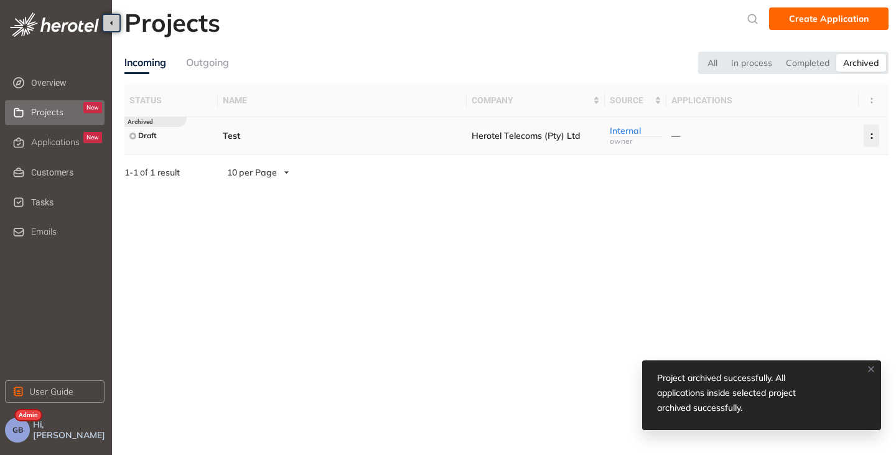
click at [874, 133] on icon "button" at bounding box center [871, 136] width 12 height 6
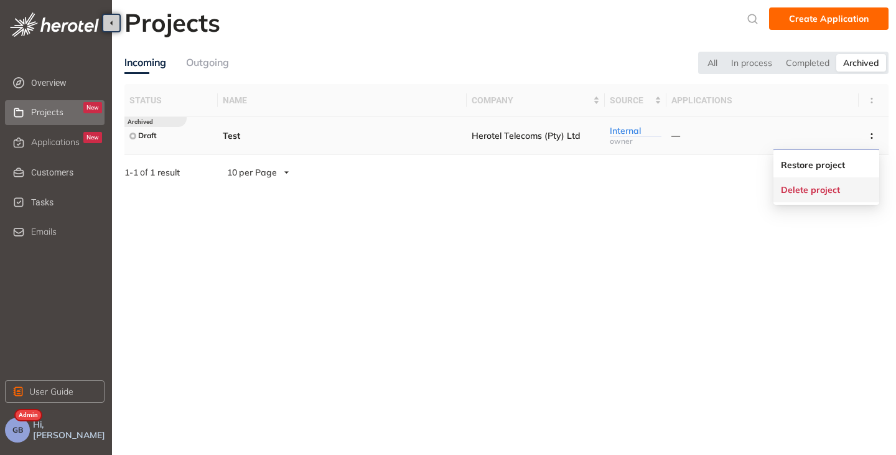
click at [805, 188] on span "Delete project" at bounding box center [810, 190] width 59 height 11
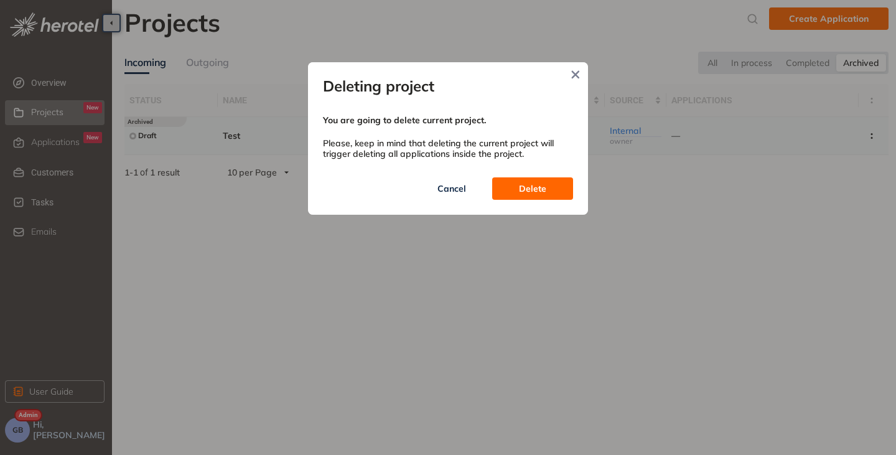
click at [524, 189] on span "Delete" at bounding box center [532, 189] width 27 height 14
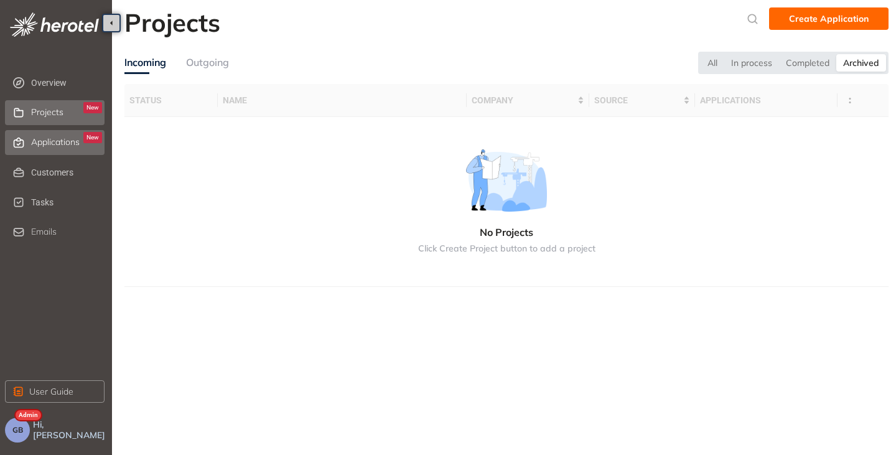
click at [42, 139] on span "Applications" at bounding box center [55, 142] width 49 height 11
